Goal: Information Seeking & Learning: Learn about a topic

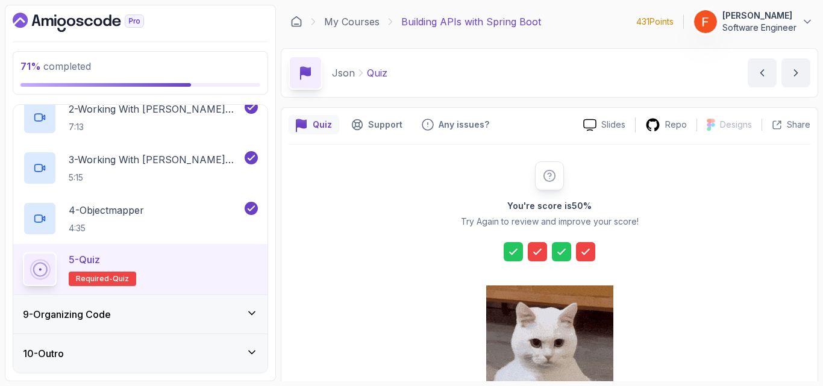
scroll to position [192, 0]
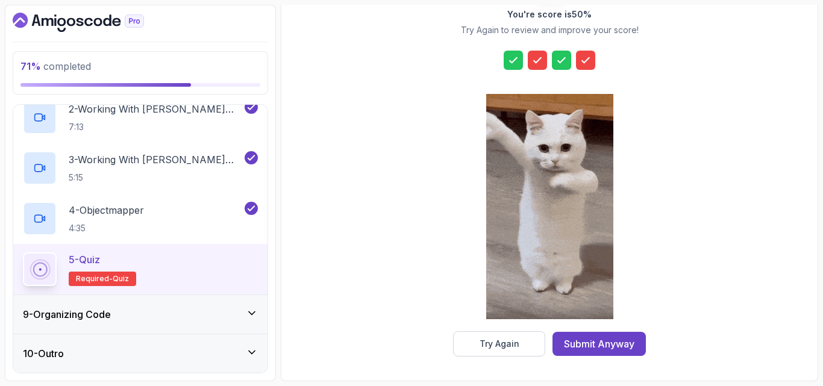
click at [136, 317] on div "9 - Organizing Code" at bounding box center [140, 314] width 235 height 14
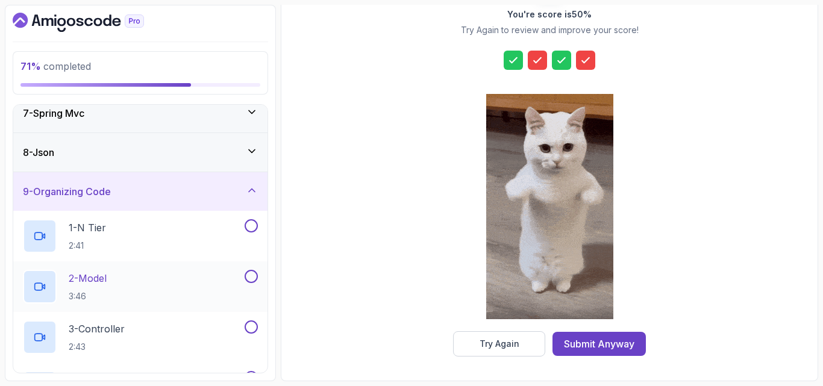
scroll to position [246, 0]
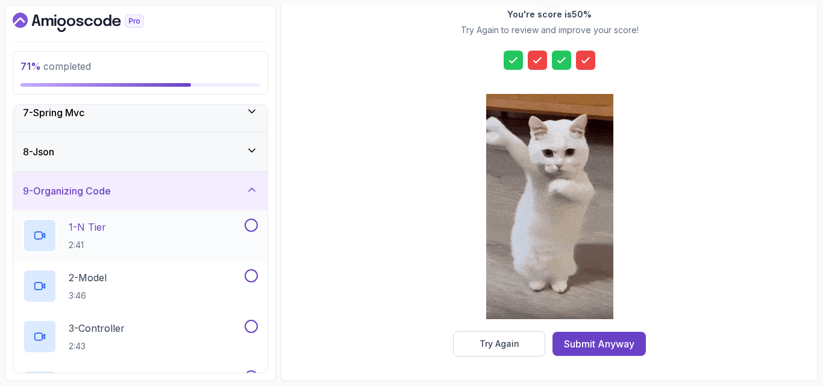
click at [207, 247] on div "1 - N Tier 2:41" at bounding box center [132, 236] width 219 height 34
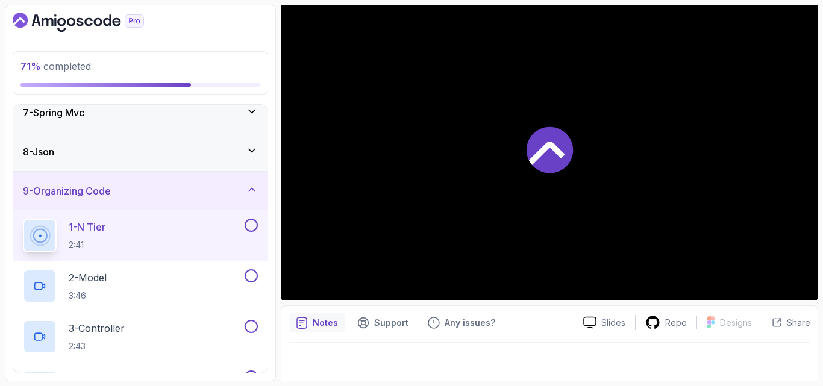
scroll to position [110, 0]
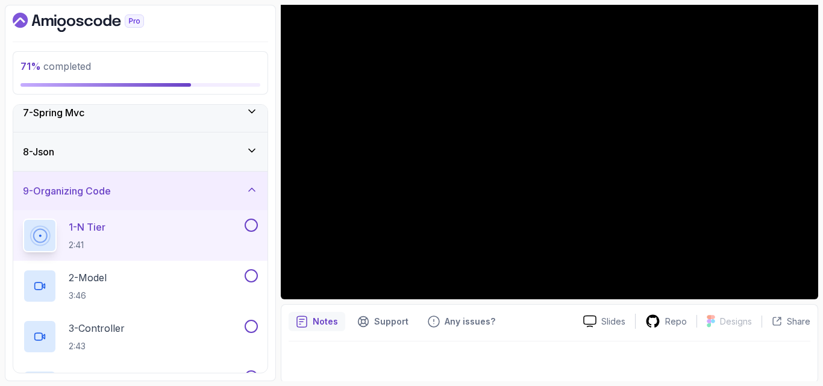
click at [554, 317] on div "Notes Support Any issues?" at bounding box center [431, 321] width 285 height 19
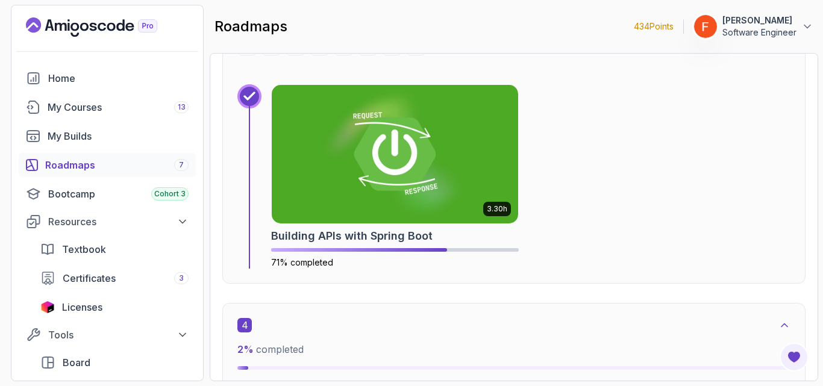
scroll to position [1409, 0]
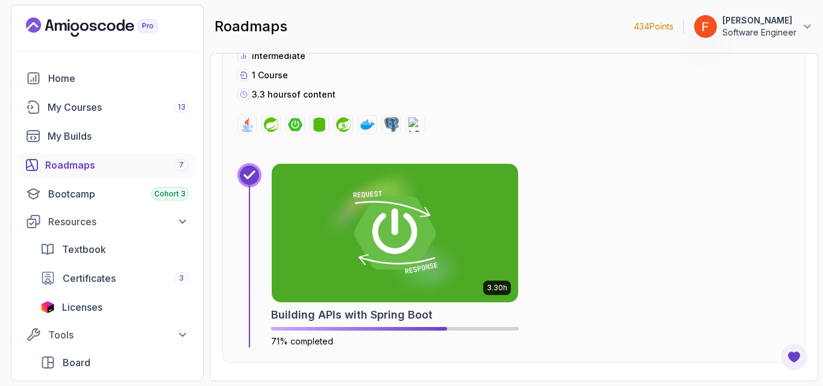
click at [361, 196] on img at bounding box center [395, 233] width 246 height 138
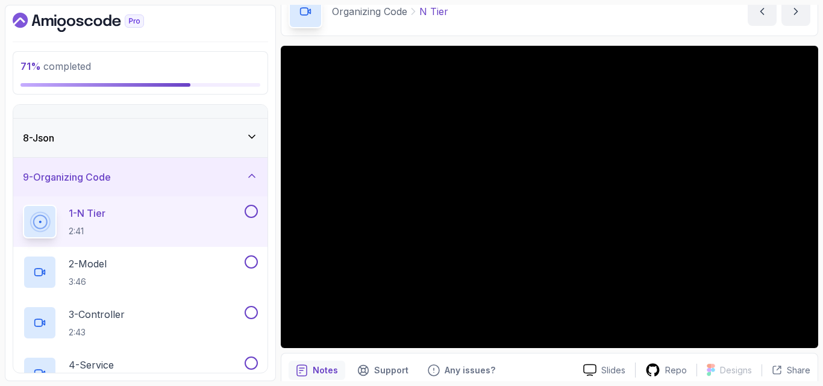
scroll to position [62, 0]
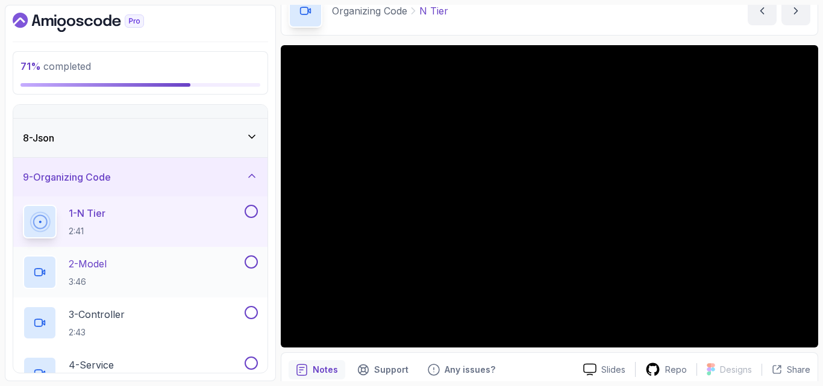
click at [167, 274] on div "2 - Model 3:46" at bounding box center [132, 272] width 219 height 34
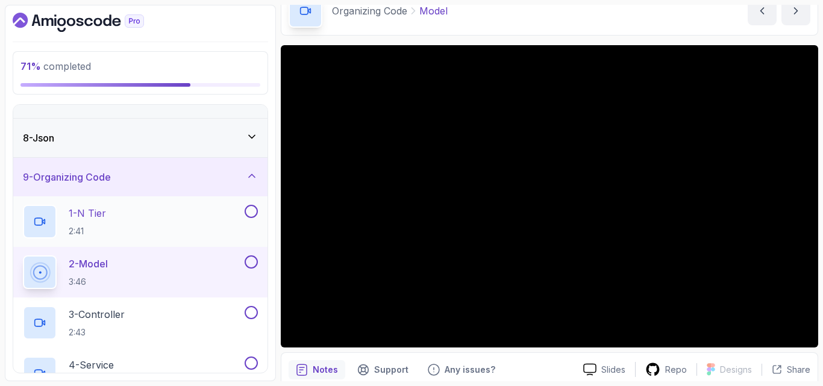
click at [254, 210] on button at bounding box center [251, 211] width 13 height 13
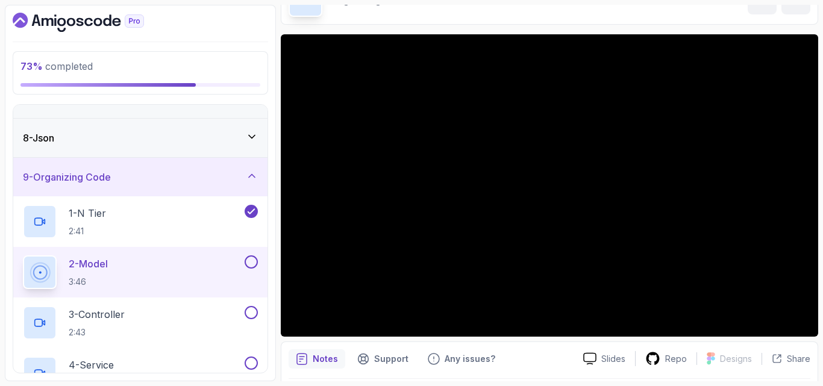
scroll to position [71, 0]
